Goal: Navigation & Orientation: Go to known website

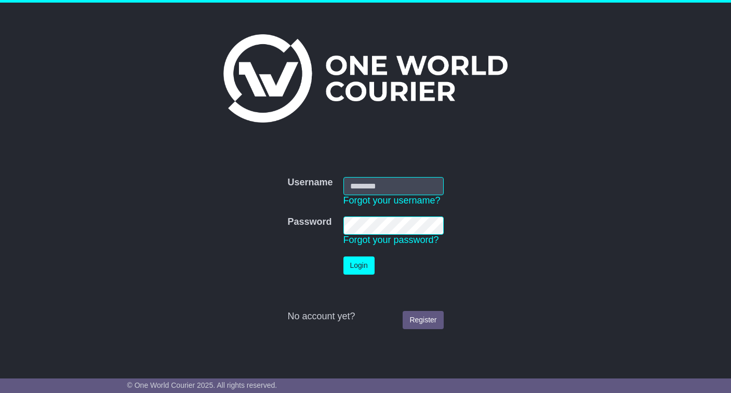
click at [386, 188] on input "Username" at bounding box center [393, 186] width 100 height 18
type input "**********"
click at [374, 276] on td "Login" at bounding box center [393, 265] width 111 height 29
click at [363, 270] on button "Login" at bounding box center [358, 266] width 31 height 18
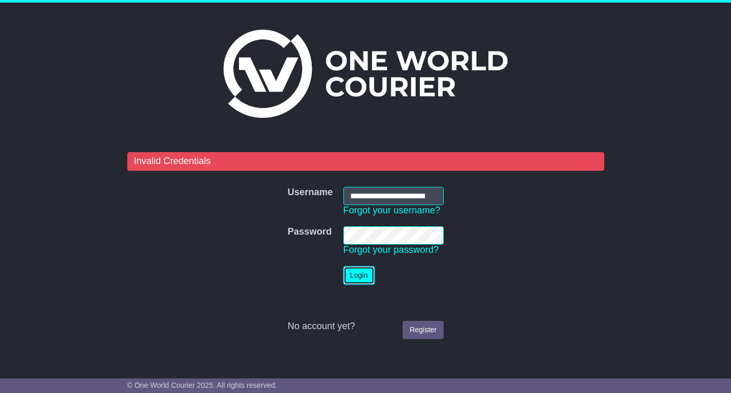
click at [367, 280] on button "Login" at bounding box center [358, 275] width 31 height 18
click at [361, 277] on button "Login" at bounding box center [358, 275] width 31 height 18
click at [360, 277] on button "Login" at bounding box center [358, 275] width 31 height 18
click at [360, 280] on button "Login" at bounding box center [358, 275] width 31 height 18
